Goal: Obtain resource: Obtain resource

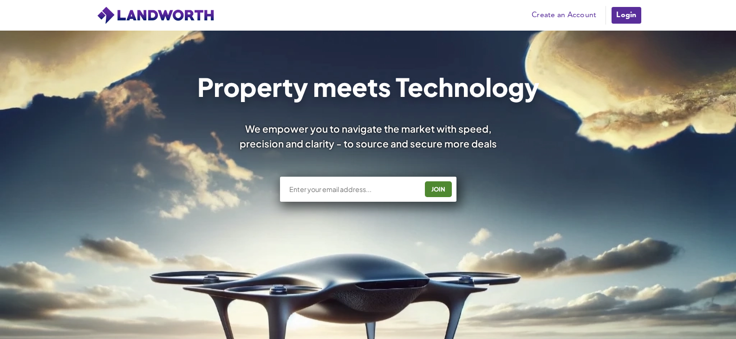
click at [632, 11] on link "Login" at bounding box center [626, 15] width 31 height 19
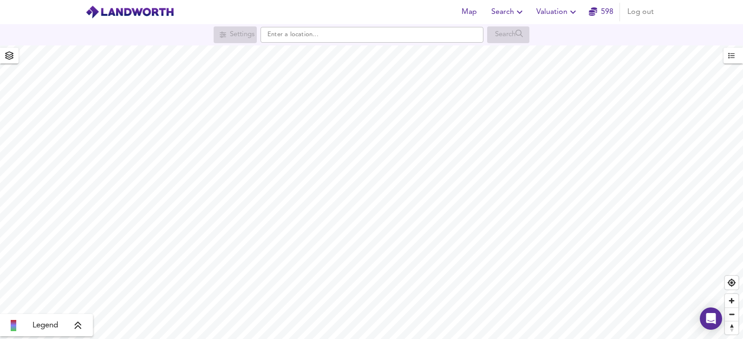
click at [569, 13] on icon "button" at bounding box center [573, 12] width 11 height 11
click at [567, 34] on li "New Valuation Report" at bounding box center [557, 33] width 111 height 17
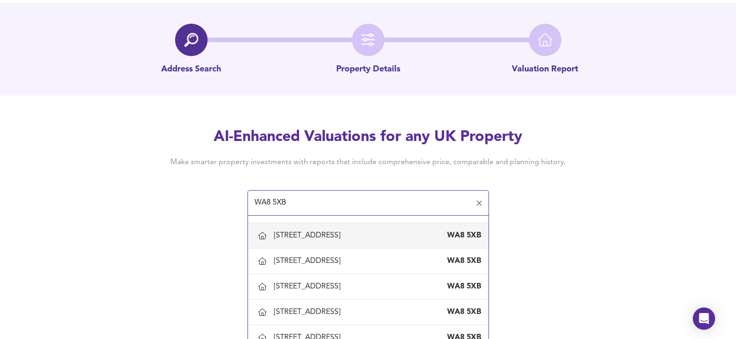
scroll to position [33, 0]
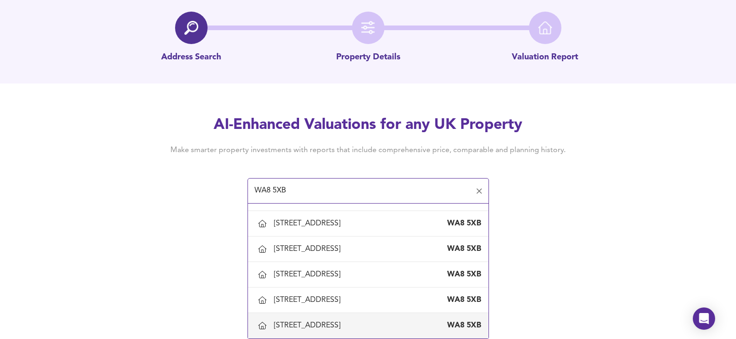
click at [403, 328] on div "[STREET_ADDRESS]" at bounding box center [377, 326] width 207 height 10
type input "[STREET_ADDRESS]"
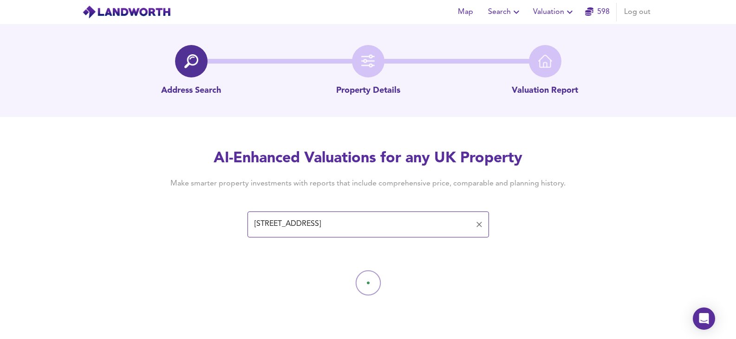
scroll to position [0, 0]
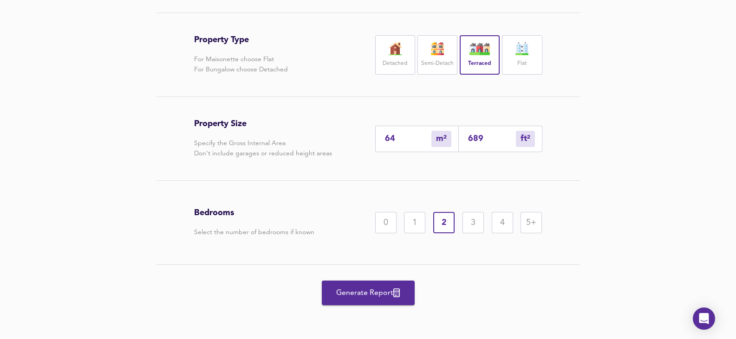
scroll to position [193, 0]
click at [387, 302] on button "Generate Report" at bounding box center [368, 293] width 93 height 25
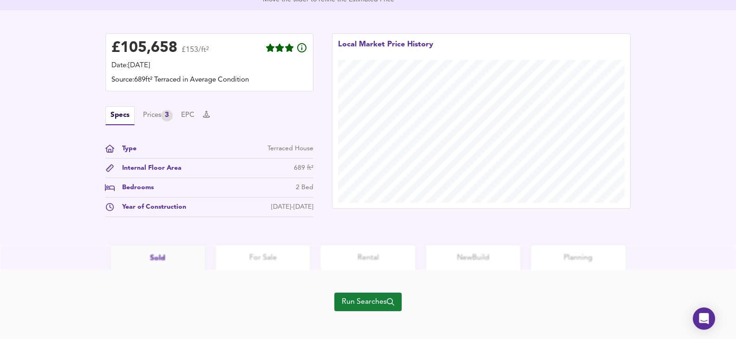
scroll to position [256, 0]
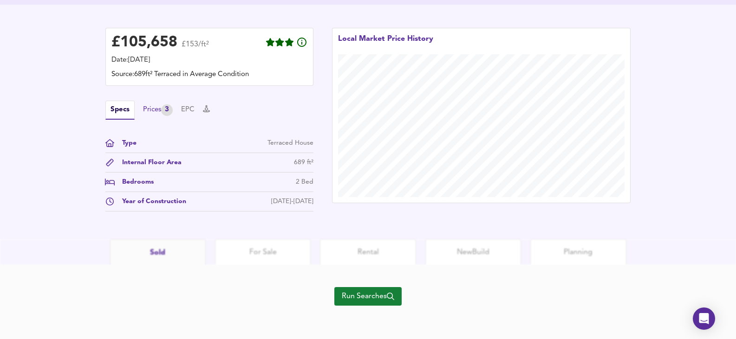
click at [156, 109] on div "Prices 3" at bounding box center [158, 110] width 30 height 12
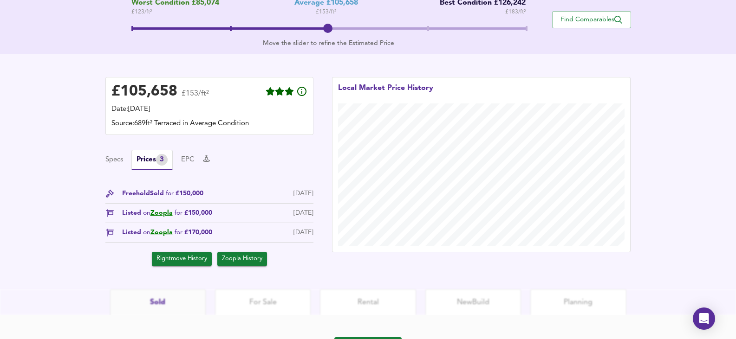
scroll to position [257, 0]
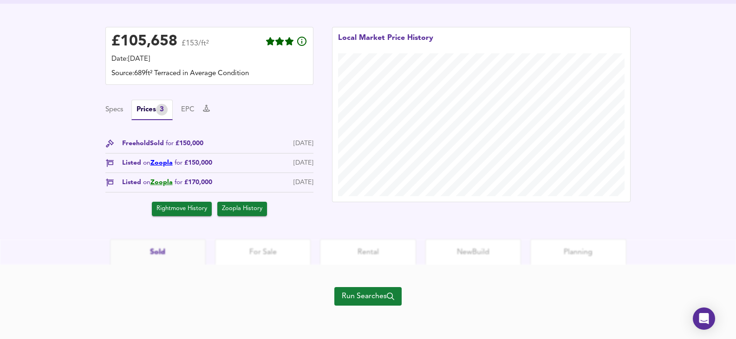
click at [167, 162] on link "Zoopla" at bounding box center [161, 163] width 22 height 7
click at [383, 301] on span "Run Searches" at bounding box center [368, 296] width 52 height 13
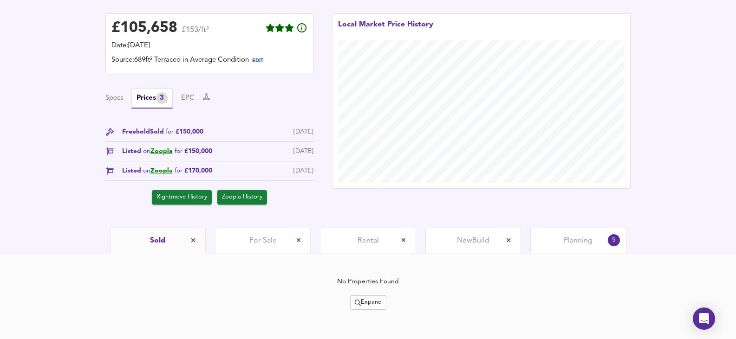
scroll to position [239, 0]
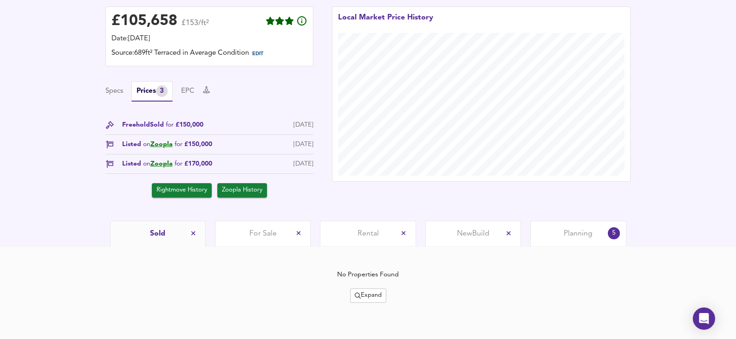
click at [363, 287] on div "No Properties Found Expand" at bounding box center [368, 286] width 526 height 33
click at [366, 292] on span "Expand" at bounding box center [368, 296] width 27 height 11
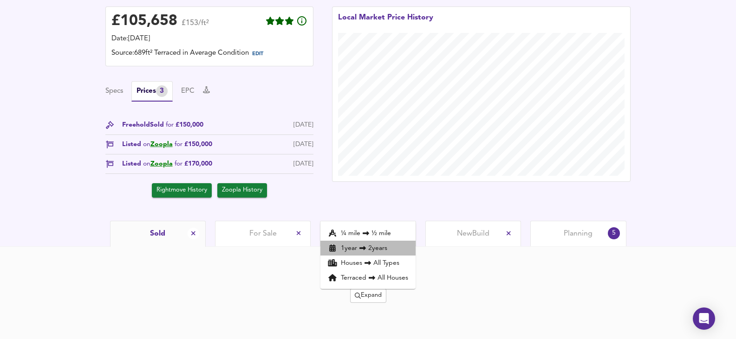
click at [359, 251] on icon at bounding box center [362, 248] width 11 height 7
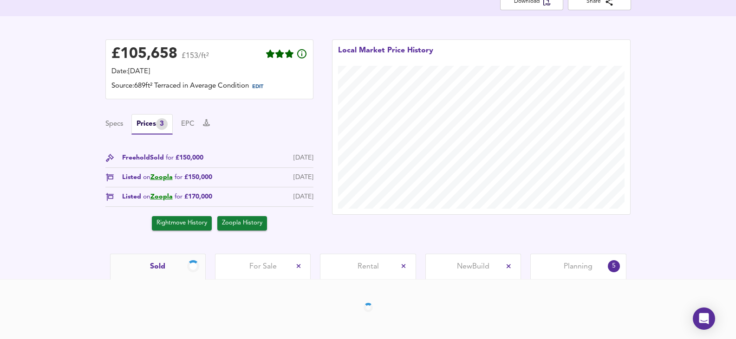
click at [572, 231] on div "Local Market Price History" at bounding box center [482, 135] width 318 height 210
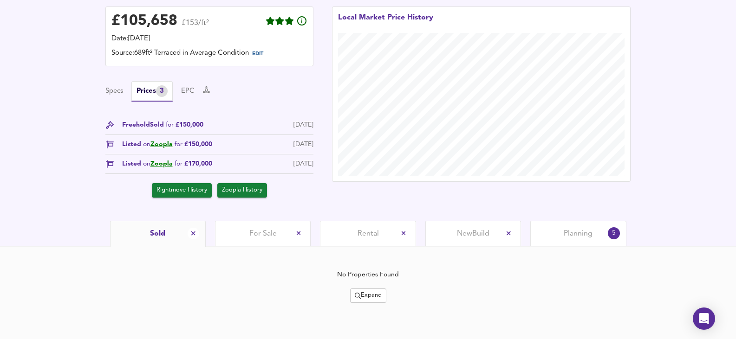
click at [570, 227] on div "Planning 5" at bounding box center [578, 234] width 96 height 26
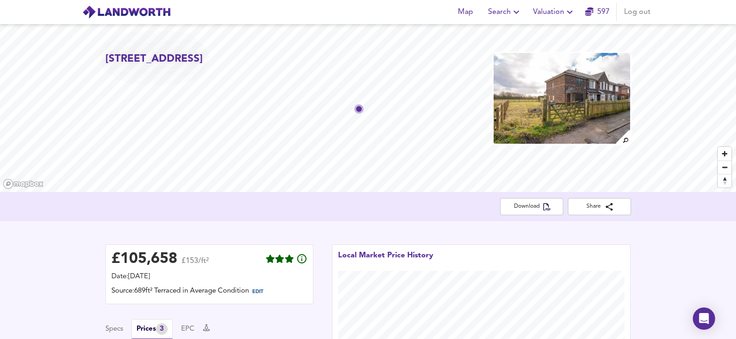
drag, startPoint x: 157, startPoint y: 76, endPoint x: 108, endPoint y: 62, distance: 50.7
click at [107, 62] on h2 "[STREET_ADDRESS]" at bounding box center [154, 59] width 98 height 14
copy h2 "[STREET_ADDRESS]"
click at [571, 4] on button "Valuation" at bounding box center [554, 12] width 50 height 19
click at [574, 37] on li "New Valuation Report" at bounding box center [554, 33] width 111 height 17
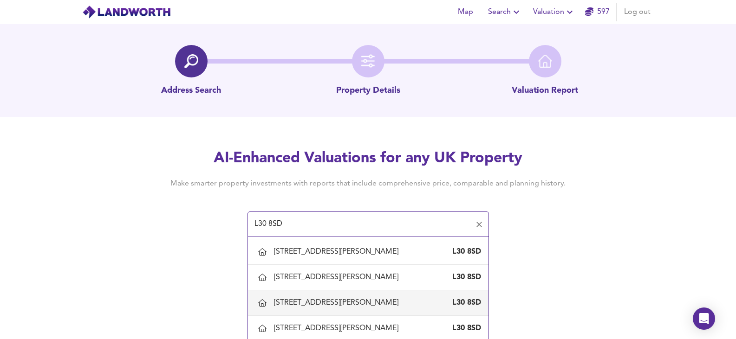
scroll to position [186, 0]
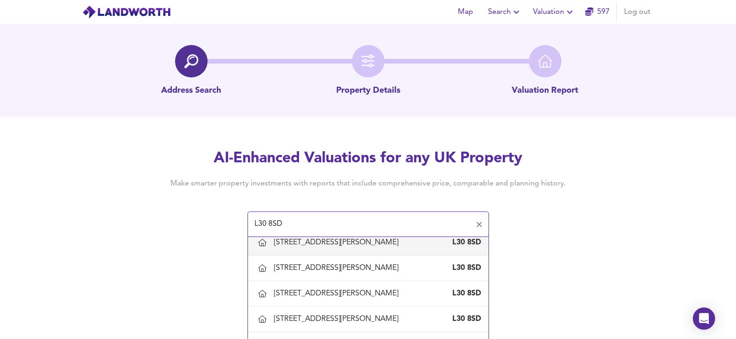
click at [287, 247] on div "14 Marl Road, Netherton, Sefton" at bounding box center [338, 243] width 128 height 10
type input "14 Marl Road, Netherton, Sefton"
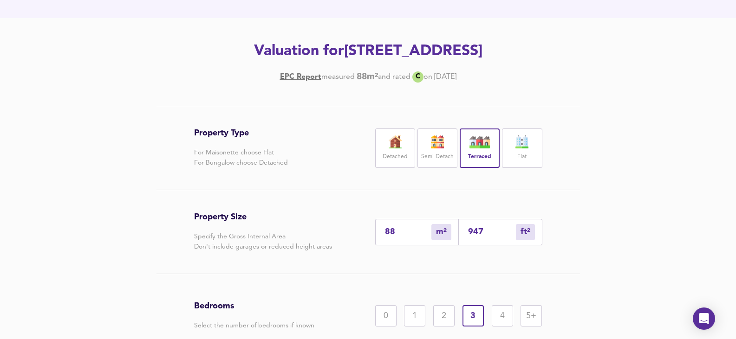
scroll to position [193, 0]
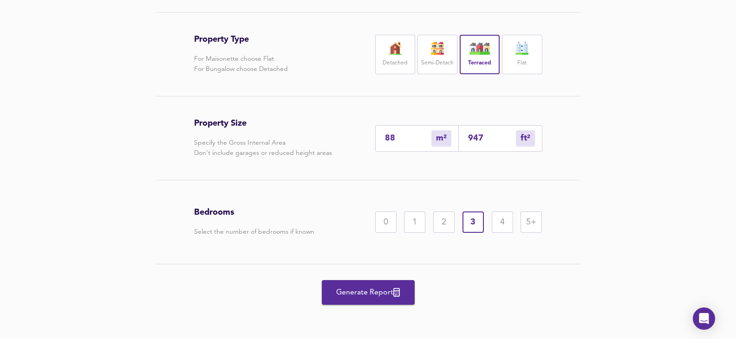
click at [358, 283] on button "Generate Report" at bounding box center [368, 293] width 93 height 25
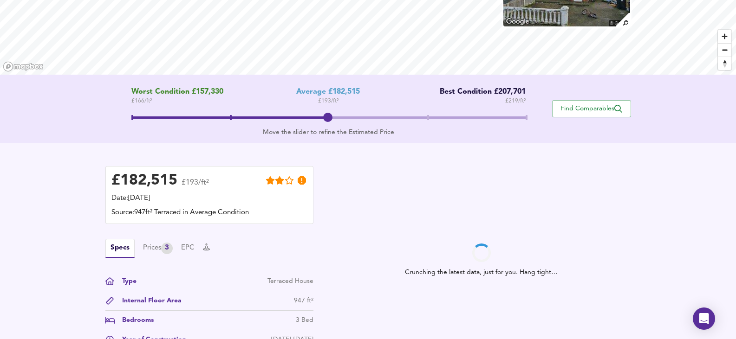
scroll to position [139, 0]
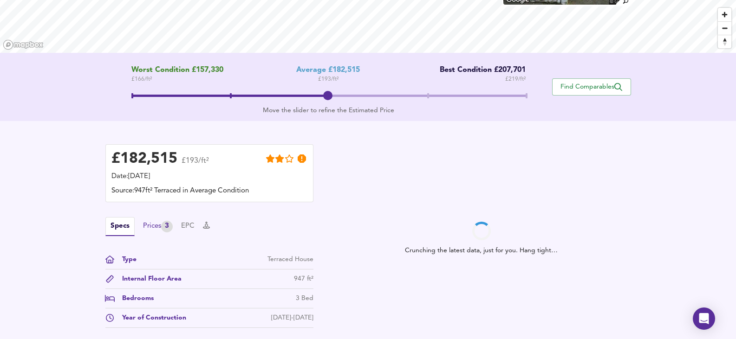
click at [154, 222] on div "Prices 3" at bounding box center [158, 227] width 30 height 12
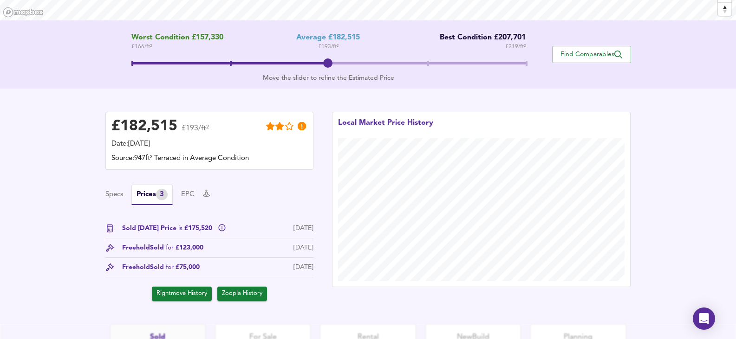
scroll to position [25, 0]
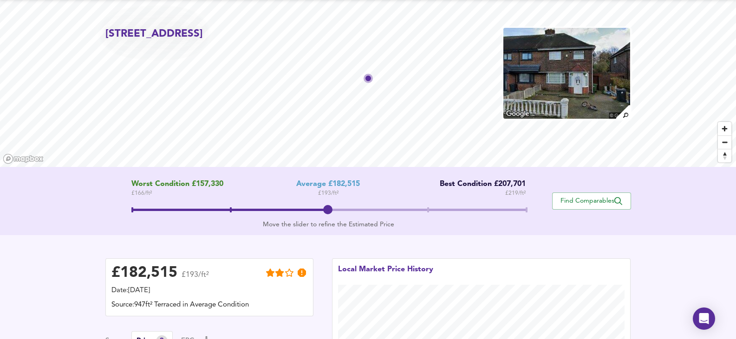
click at [566, 62] on img at bounding box center [566, 73] width 128 height 93
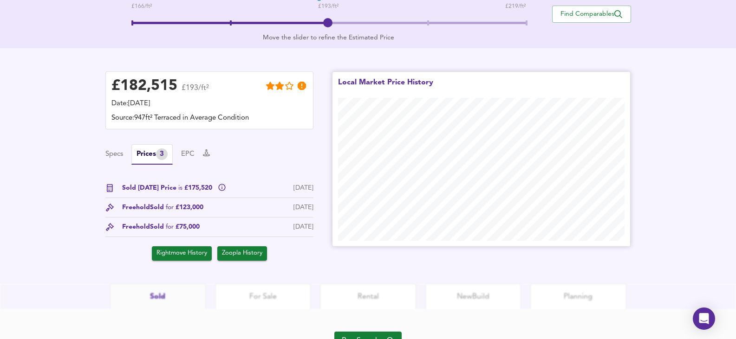
scroll to position [257, 0]
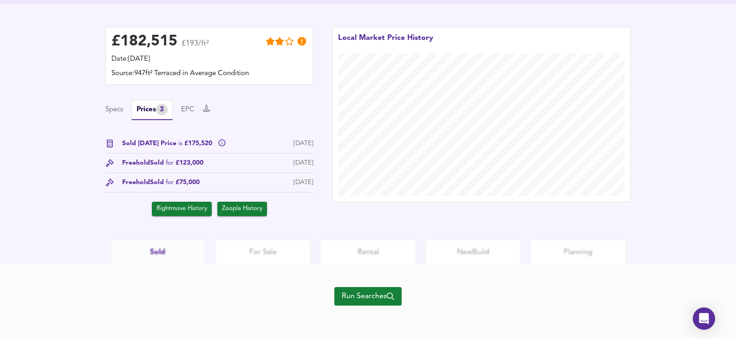
click at [381, 295] on span "Run Searches" at bounding box center [368, 296] width 52 height 13
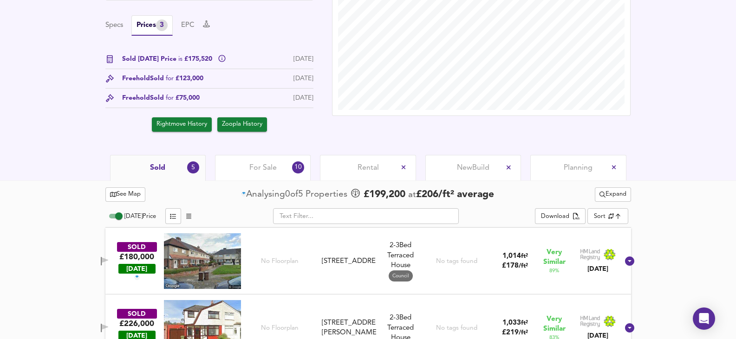
scroll to position [114, 0]
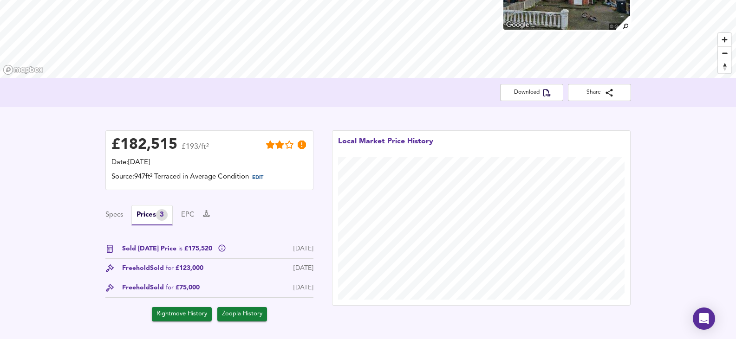
click at [68, 249] on div "£ 182,515 £193/ft² Date: 26 September 2025 Source: 947ft² Terraced in Average C…" at bounding box center [368, 226] width 736 height 238
